Goal: Task Accomplishment & Management: Manage account settings

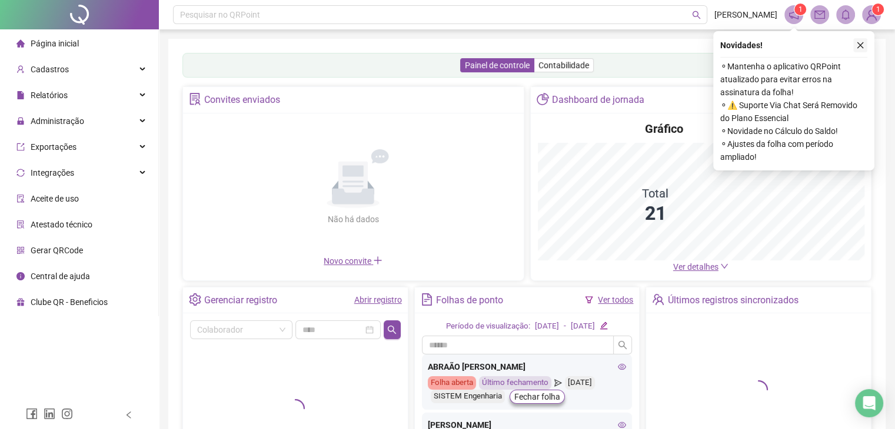
click at [858, 46] on icon "close" at bounding box center [860, 45] width 8 height 8
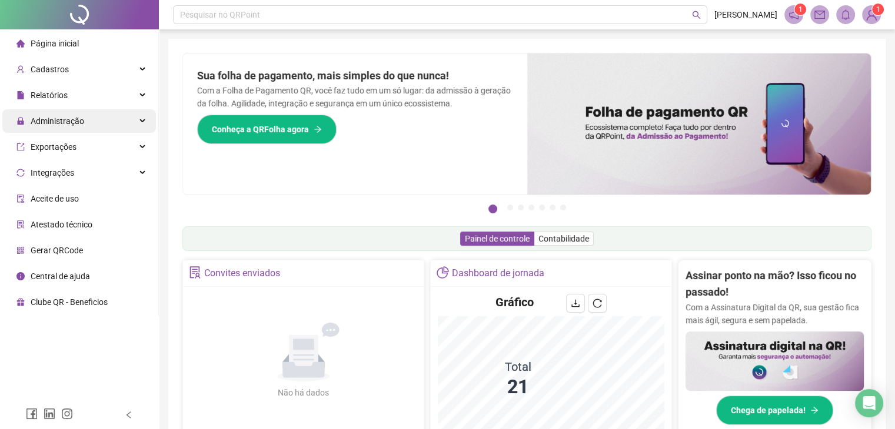
click at [68, 124] on span "Administração" at bounding box center [58, 120] width 54 height 9
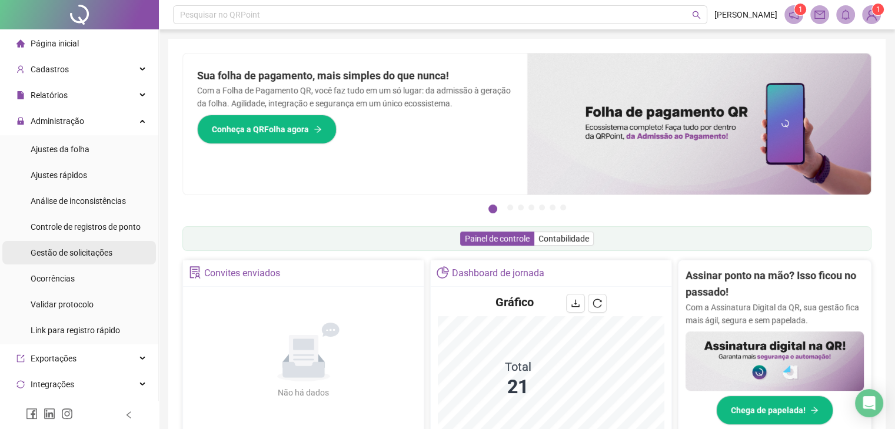
click at [59, 259] on div "Gestão de solicitações" at bounding box center [72, 253] width 82 height 24
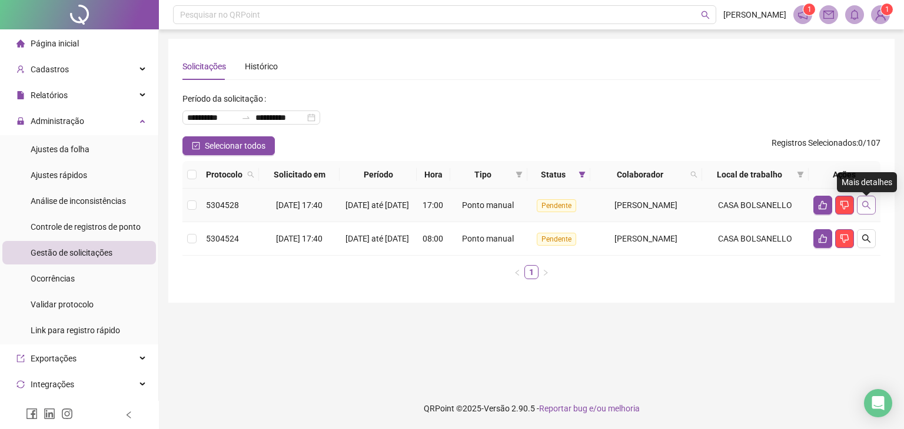
click at [867, 210] on icon "search" at bounding box center [865, 205] width 9 height 9
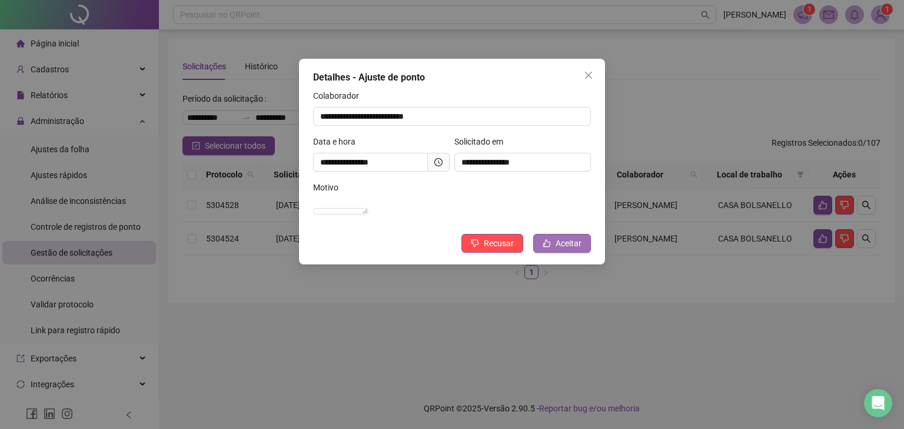
click at [569, 250] on span "Aceitar" at bounding box center [568, 243] width 26 height 13
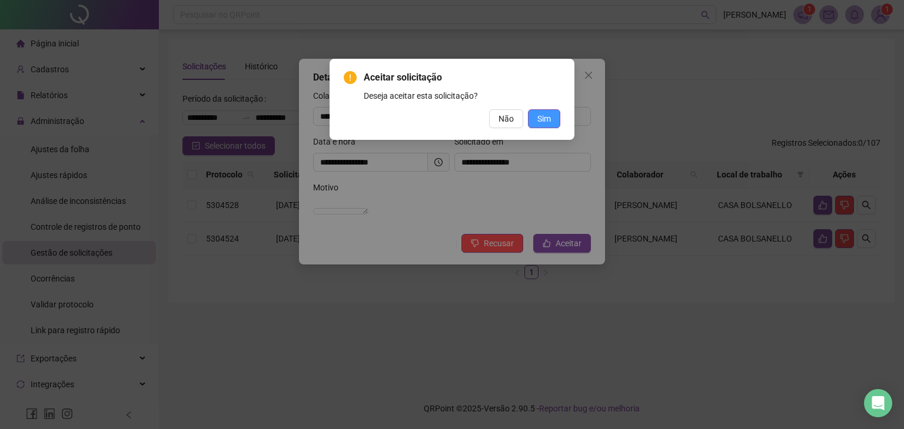
click at [542, 119] on span "Sim" at bounding box center [544, 118] width 14 height 13
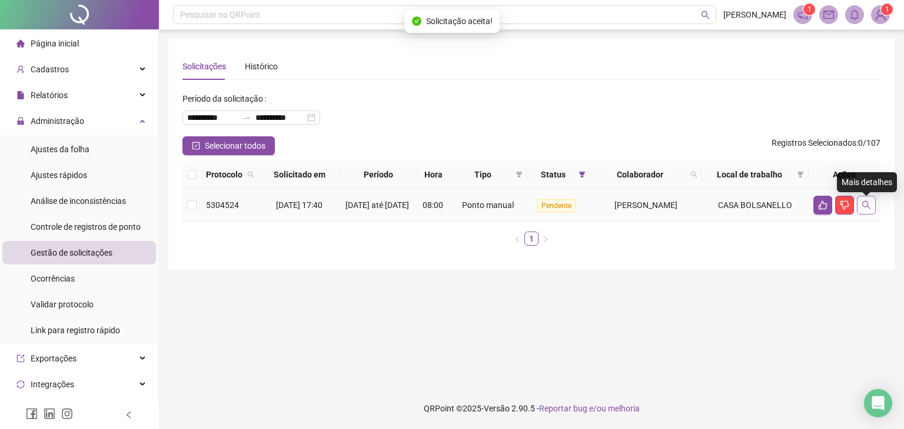
click at [861, 210] on icon "search" at bounding box center [865, 205] width 9 height 9
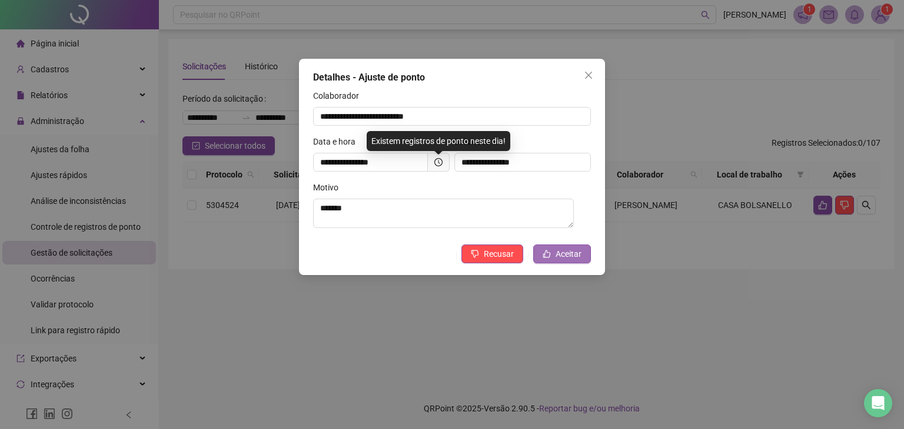
click at [558, 259] on span "Aceitar" at bounding box center [568, 254] width 26 height 13
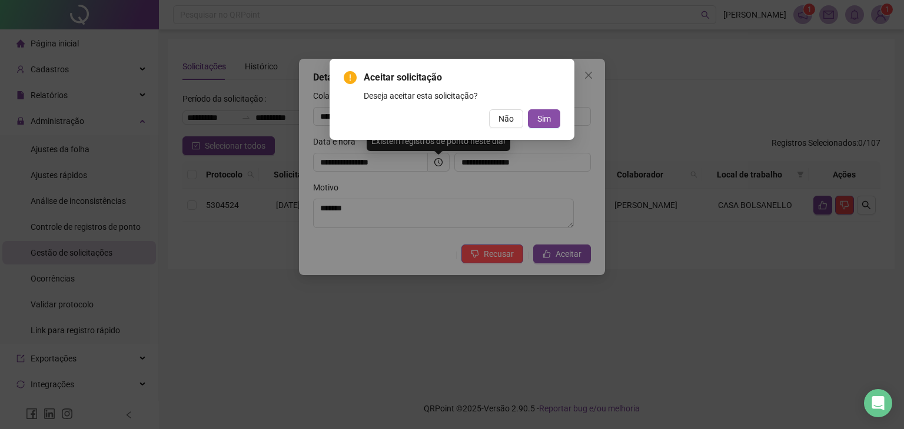
drag, startPoint x: 545, startPoint y: 120, endPoint x: 541, endPoint y: 129, distance: 10.1
click at [545, 121] on span "Sim" at bounding box center [544, 118] width 14 height 13
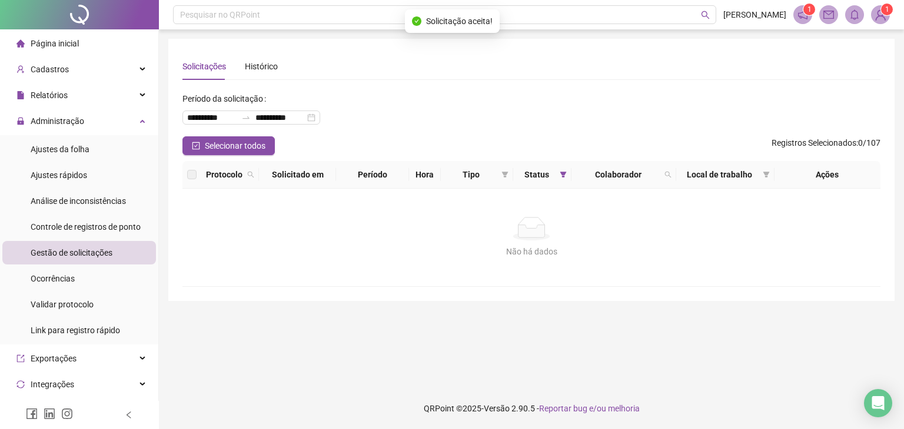
click at [312, 214] on div "Não há dados Não há dados" at bounding box center [531, 238] width 698 height 98
click at [47, 120] on span "Administração" at bounding box center [58, 120] width 54 height 9
